Goal: Check status: Check status

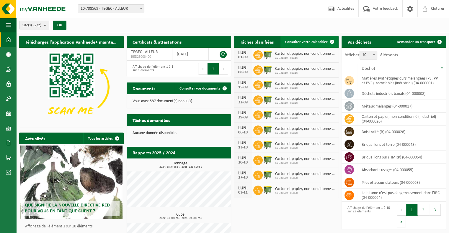
click at [297, 42] on span "Consulter votre calendrier" at bounding box center [306, 42] width 42 height 4
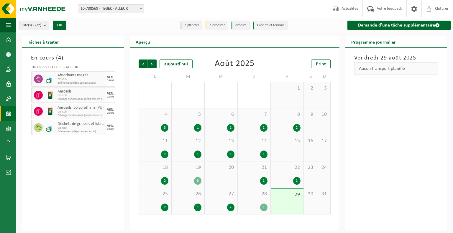
click at [74, 75] on span "Absorbants usagés" at bounding box center [81, 75] width 47 height 5
click at [66, 68] on div "10-738569 - TEGEC - ALLEUR" at bounding box center [73, 69] width 84 height 6
click at [364, 68] on div "Aucun transport planifié" at bounding box center [396, 69] width 84 height 12
click at [154, 66] on span "Suivant" at bounding box center [152, 64] width 9 height 9
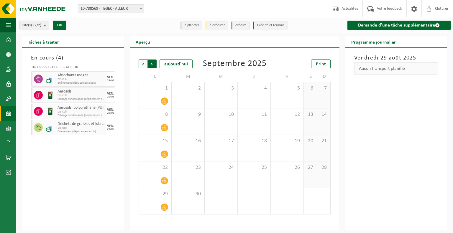
click at [143, 62] on span "Précédent" at bounding box center [143, 64] width 9 height 9
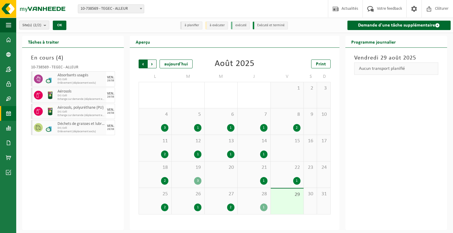
click at [153, 65] on span "Suivant" at bounding box center [152, 64] width 9 height 9
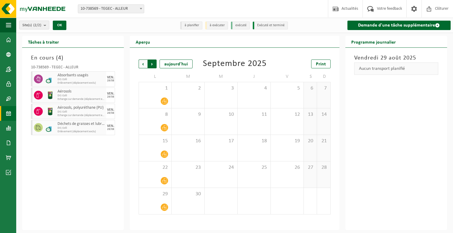
click at [143, 66] on span "Précédent" at bounding box center [143, 64] width 9 height 9
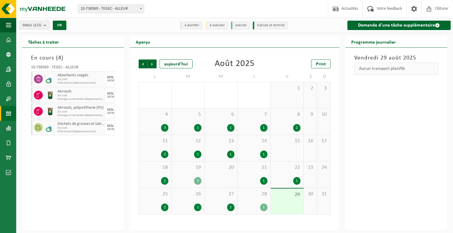
click at [284, 213] on div "29" at bounding box center [287, 202] width 33 height 26
click at [163, 205] on div "2" at bounding box center [164, 208] width 7 height 8
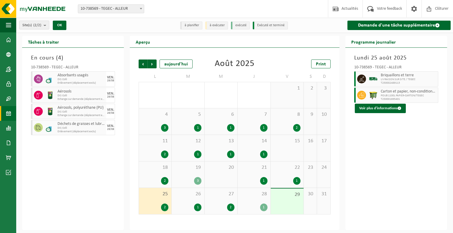
click at [179, 204] on div "1" at bounding box center [188, 208] width 27 height 8
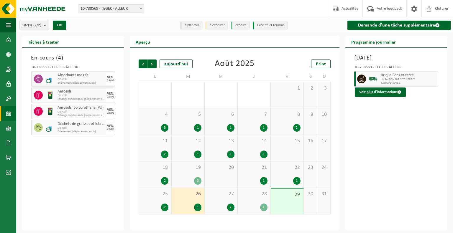
click at [218, 204] on div "2" at bounding box center [221, 208] width 27 height 8
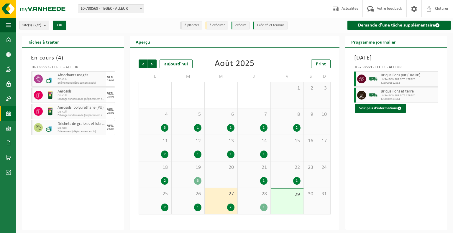
click at [293, 182] on div "1" at bounding box center [296, 181] width 7 height 8
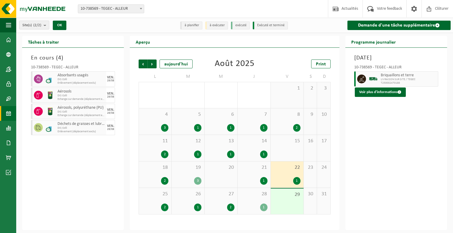
click at [164, 207] on div "2" at bounding box center [164, 208] width 7 height 8
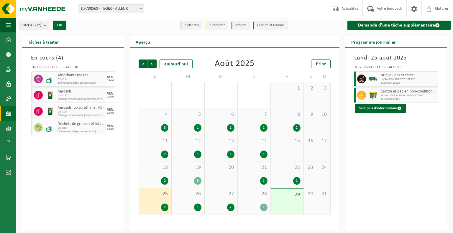
click at [72, 78] on span "DIS Colli" at bounding box center [81, 80] width 47 height 4
click at [57, 64] on div "10-738569 - TEGEC - ALLEUR Absorbants usagés DIS Colli Enlèvement (déplacement …" at bounding box center [73, 100] width 90 height 74
